Goal: Information Seeking & Learning: Find specific page/section

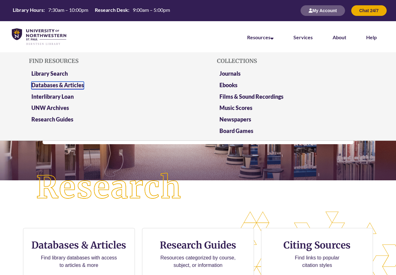
click at [66, 86] on link "Databases & Articles" at bounding box center [57, 86] width 53 height 8
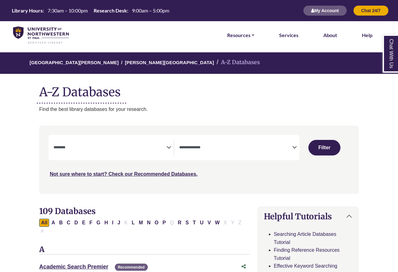
select select "Database Subject Filter"
select select "Database Types Filter"
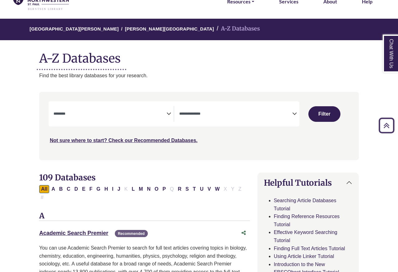
scroll to position [31, 0]
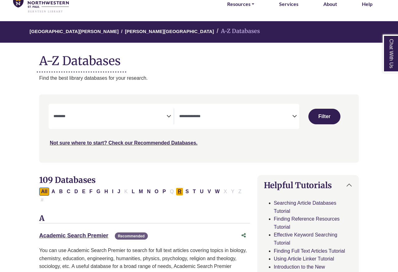
click at [182, 191] on button "R" at bounding box center [179, 191] width 7 height 8
select select "Database Subject Filter"
select select "Database Types Filter"
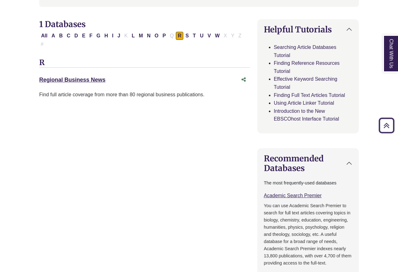
scroll to position [124, 0]
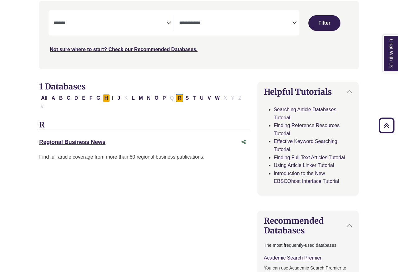
click at [105, 98] on button "H" at bounding box center [106, 98] width 7 height 8
select select "Database Subject Filter"
select select "Database Types Filter"
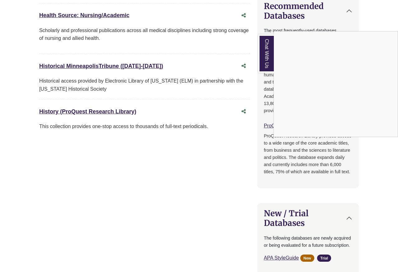
scroll to position [342, 0]
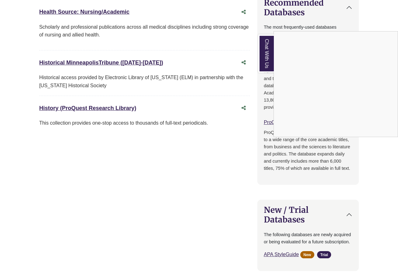
click at [264, 52] on link "Chat With Us" at bounding box center [266, 54] width 16 height 38
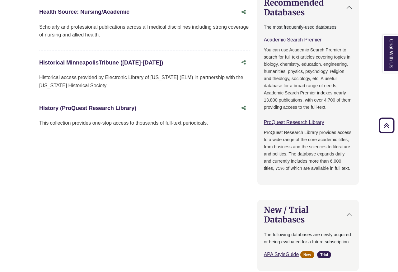
click at [109, 110] on link "History (ProQuest Research Library) This link opens in a new window" at bounding box center [87, 108] width 97 height 6
